Goal: Transaction & Acquisition: Purchase product/service

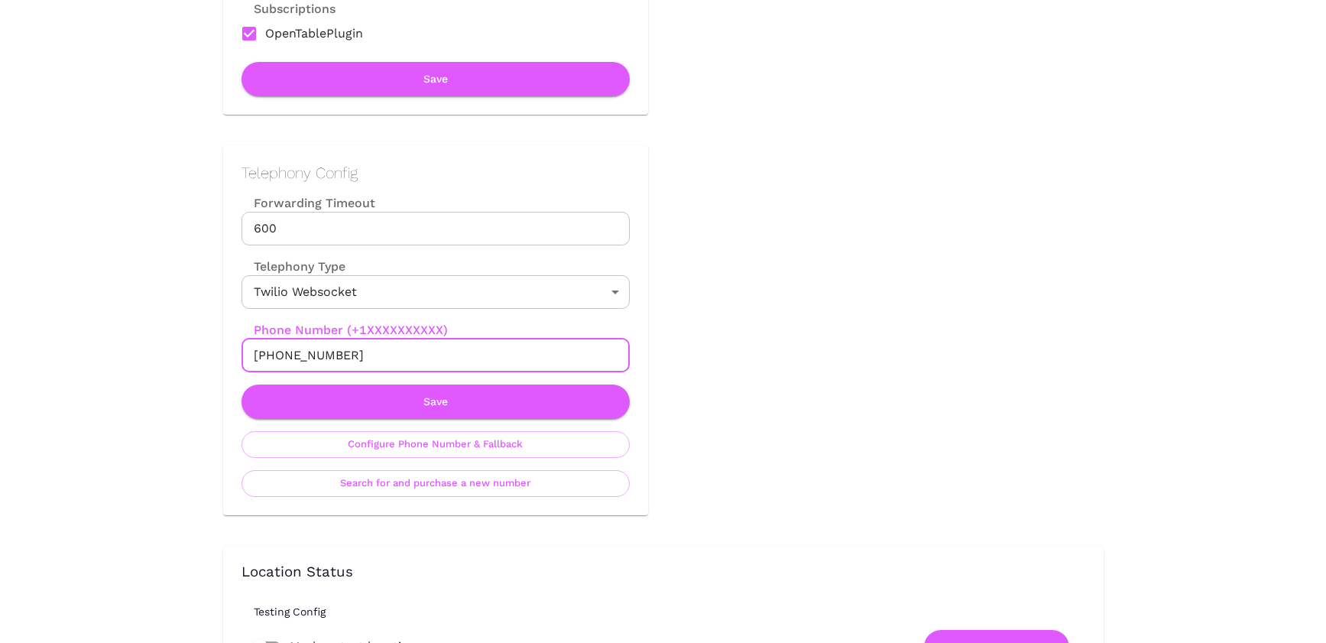
scroll to position [601, 0]
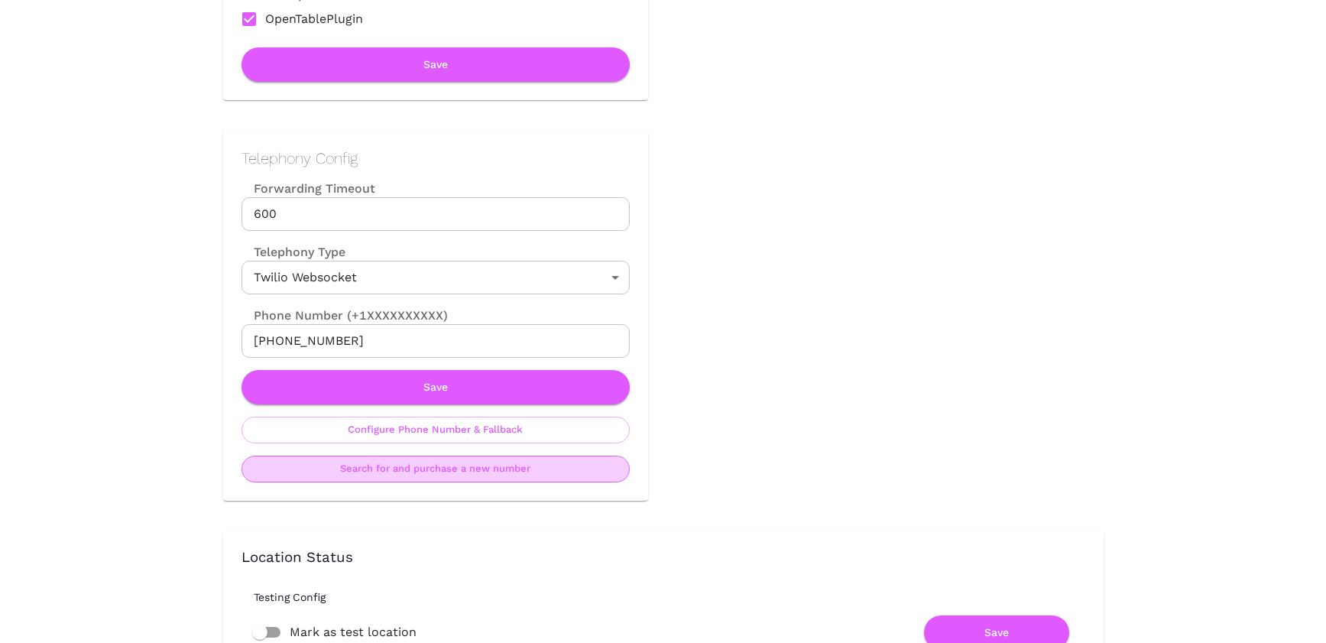
click at [471, 470] on button "Search for and purchase a new number" at bounding box center [435, 468] width 388 height 27
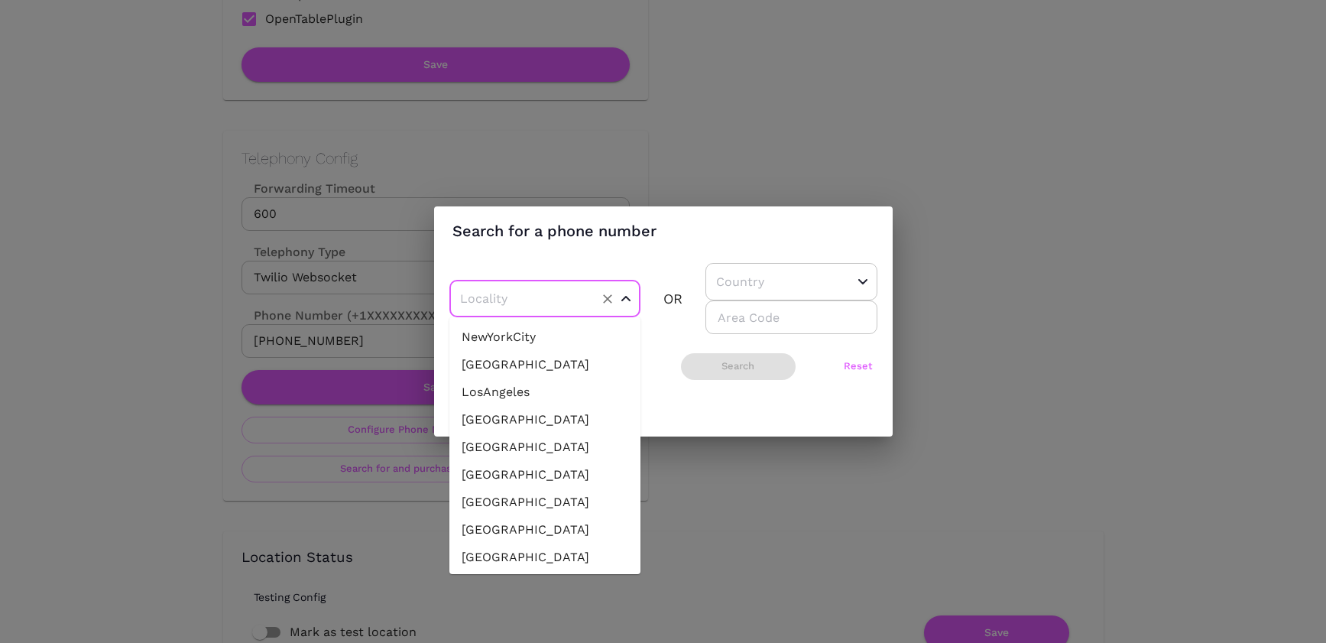
click at [564, 287] on input "text" at bounding box center [521, 299] width 130 height 24
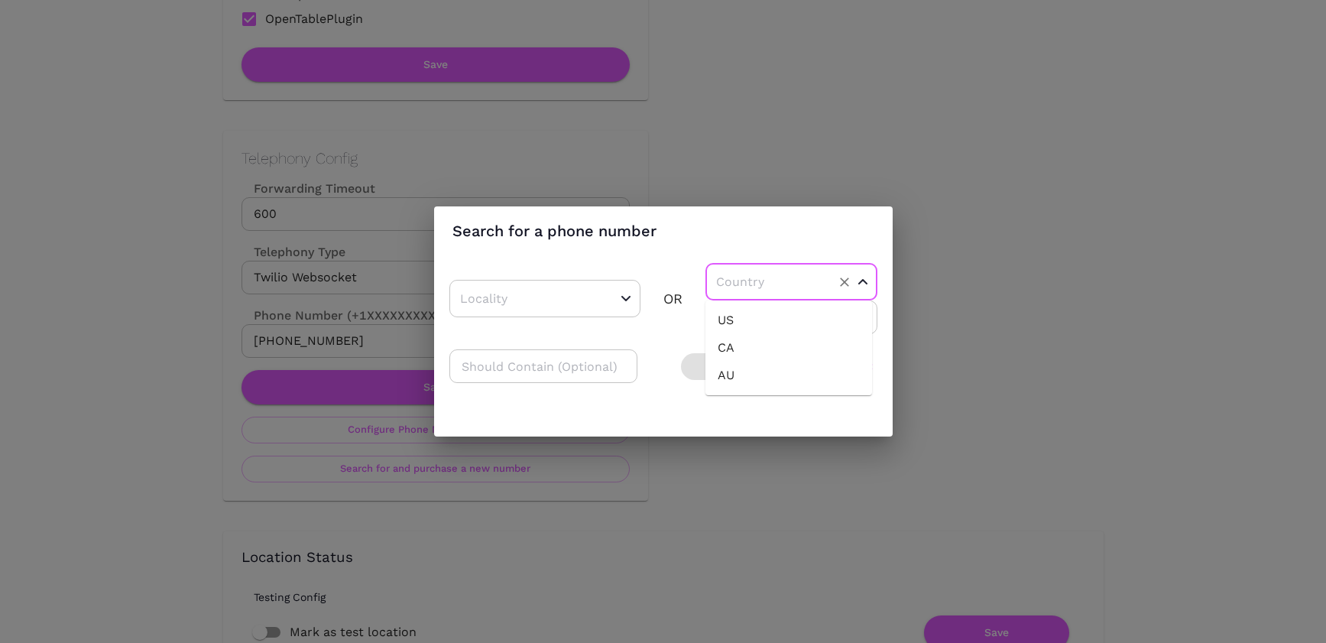
click at [801, 280] on input "text" at bounding box center [767, 282] width 111 height 24
click at [734, 321] on li "US" at bounding box center [788, 320] width 167 height 28
type input "US"
click at [729, 319] on input "number" at bounding box center [791, 317] width 172 height 34
click at [737, 364] on button "Search" at bounding box center [738, 366] width 115 height 27
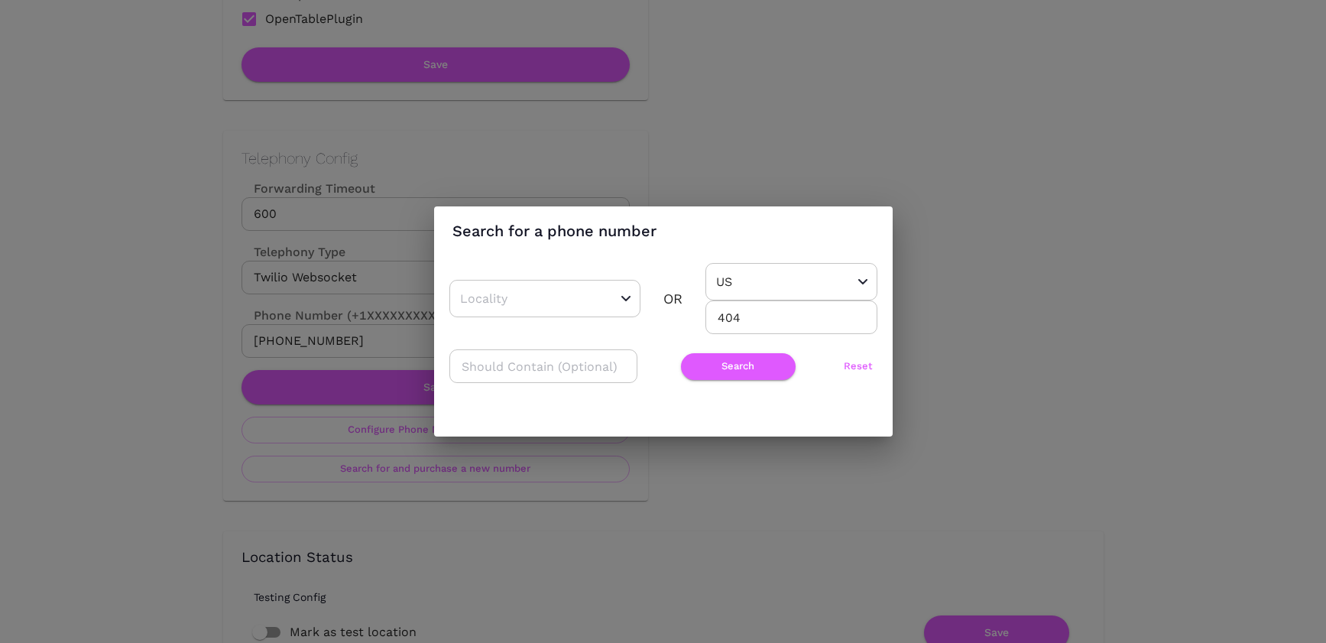
click at [742, 319] on input "404" at bounding box center [791, 317] width 172 height 34
type input "4"
click at [525, 303] on input "text" at bounding box center [521, 299] width 130 height 24
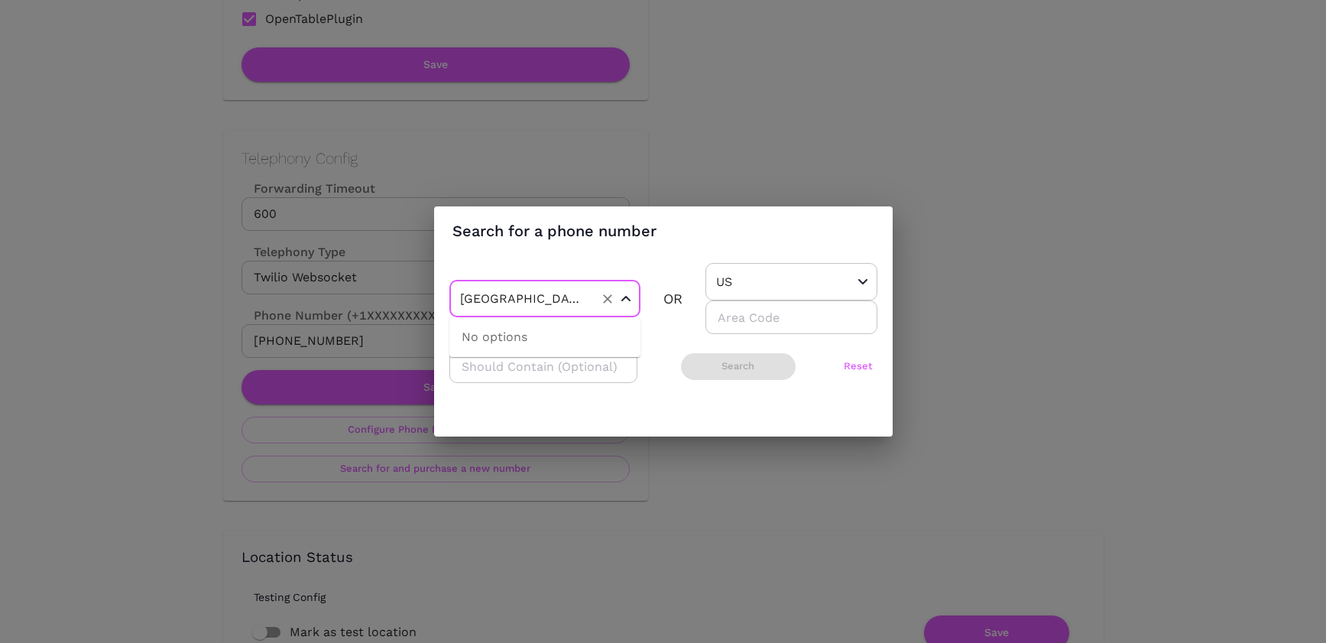
type input "[GEOGRAPHIC_DATA]"
click at [742, 307] on input "number" at bounding box center [791, 317] width 172 height 34
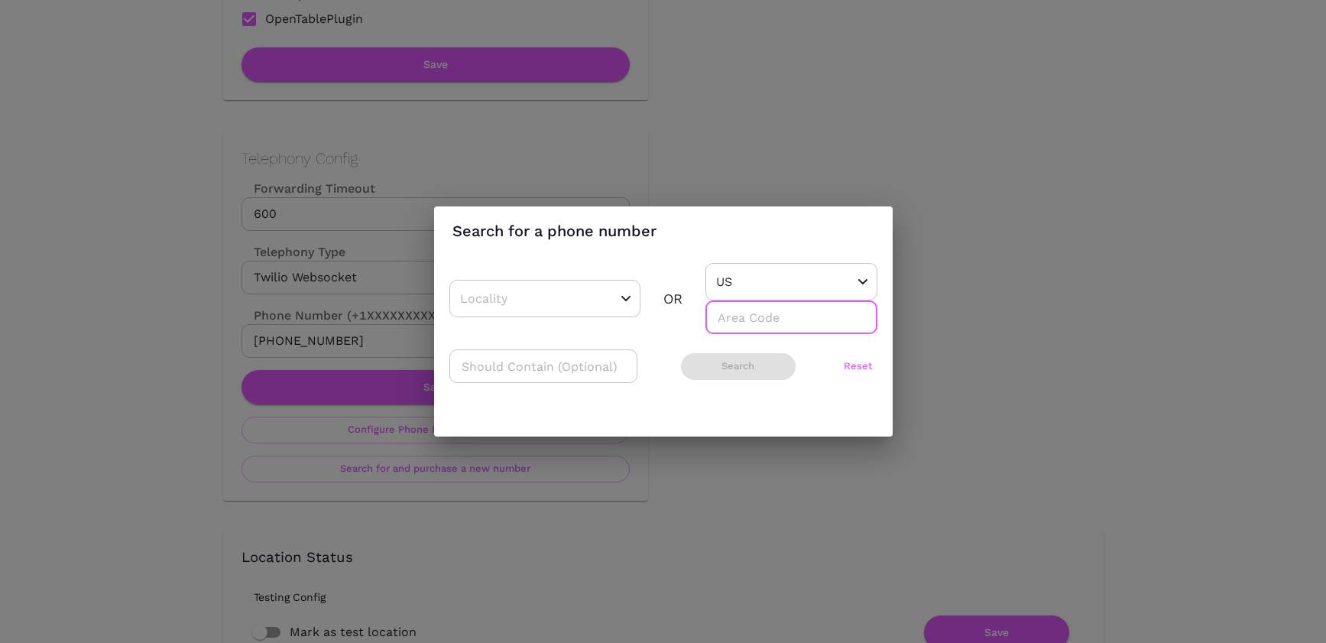
click at [737, 316] on input "number" at bounding box center [791, 317] width 172 height 34
type input "4"
type input "678"
click at [701, 361] on button "Search" at bounding box center [738, 366] width 115 height 27
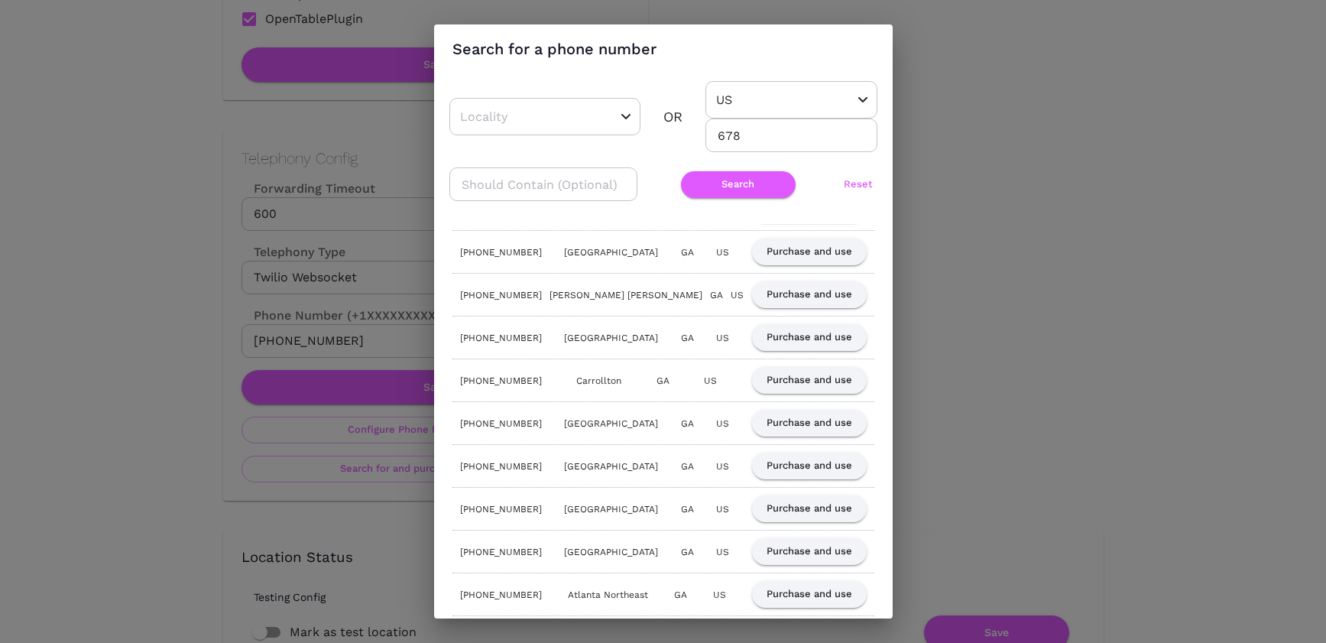
scroll to position [135, 0]
click at [370, 343] on div "Search for a phone number ​ OR [GEOGRAPHIC_DATA] ​ 678 ​ ​ Search Reset [PHONE_…" at bounding box center [663, 321] width 1326 height 643
